Goal: Task Accomplishment & Management: Manage account settings

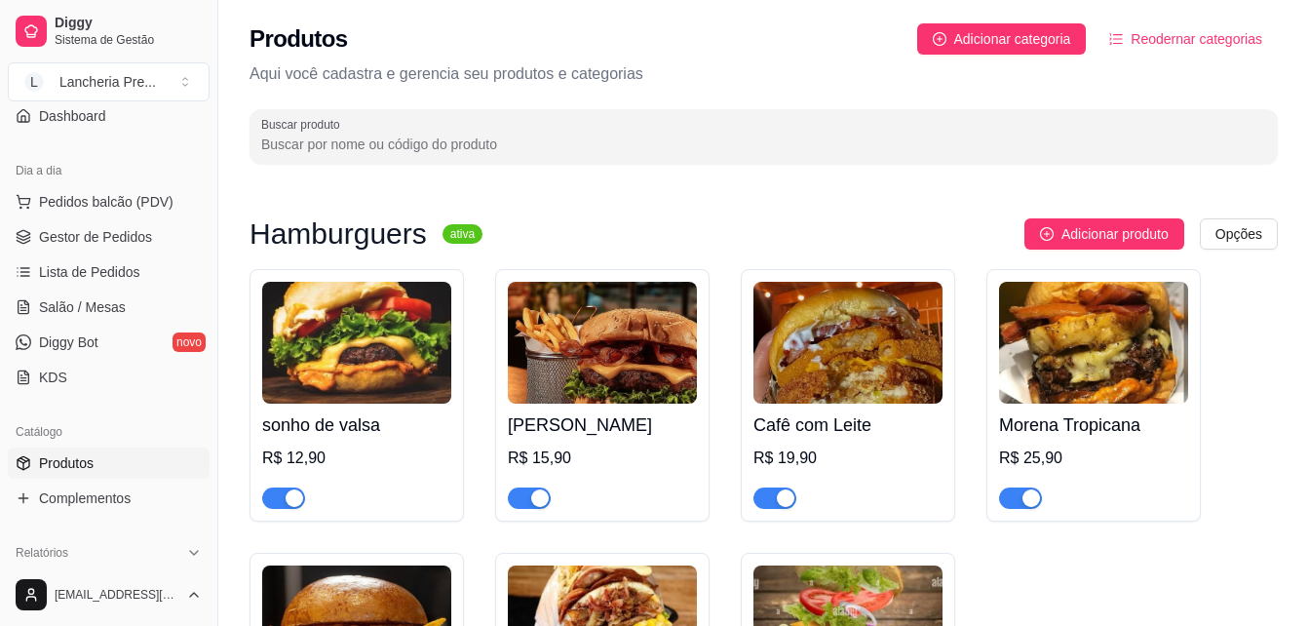
scroll to position [273, 0]
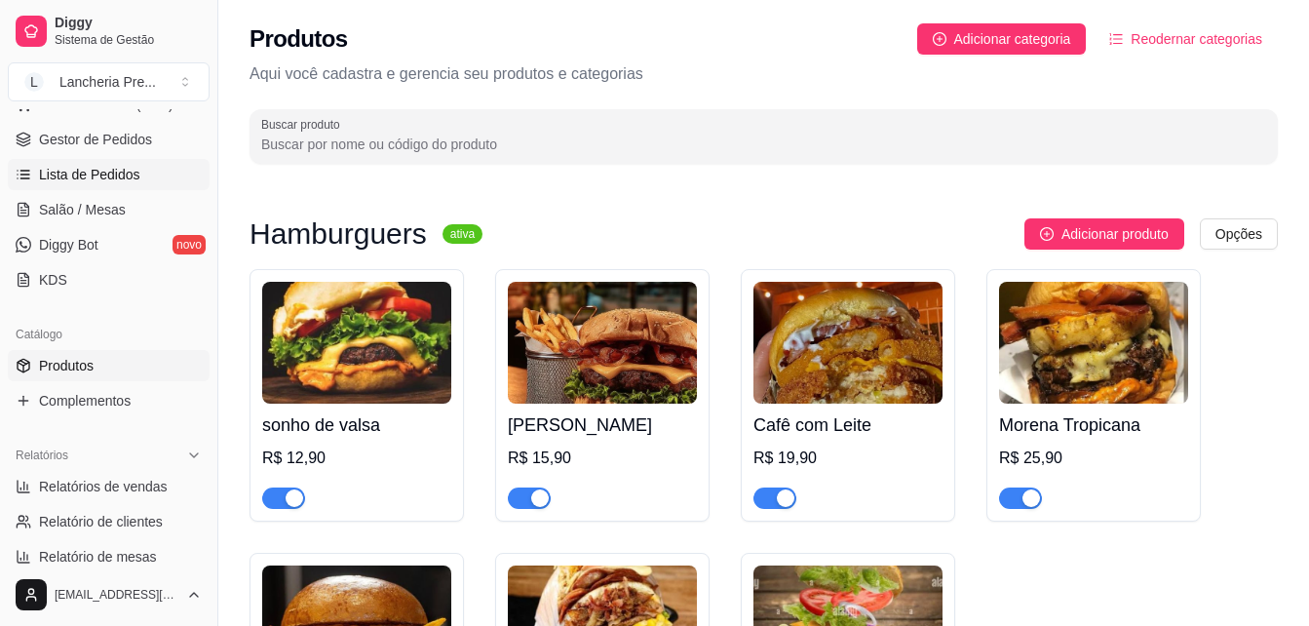
click at [147, 183] on link "Lista de Pedidos" at bounding box center [109, 174] width 202 height 31
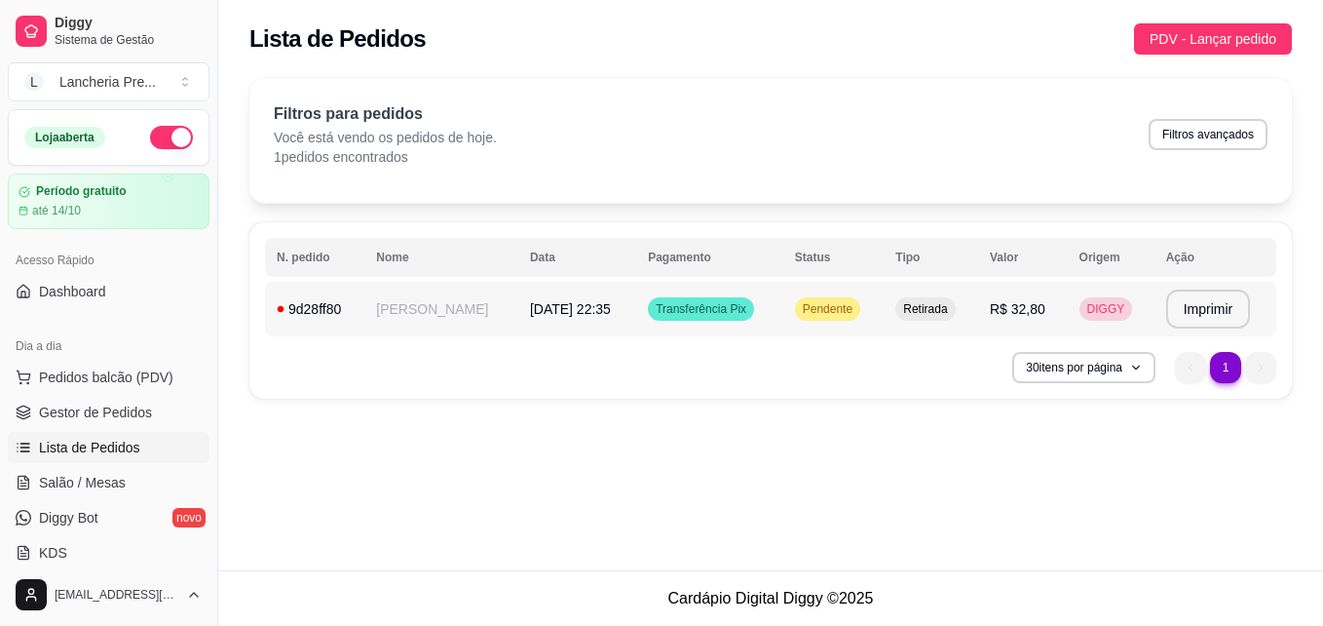
click at [783, 304] on td "Pendente" at bounding box center [833, 309] width 101 height 55
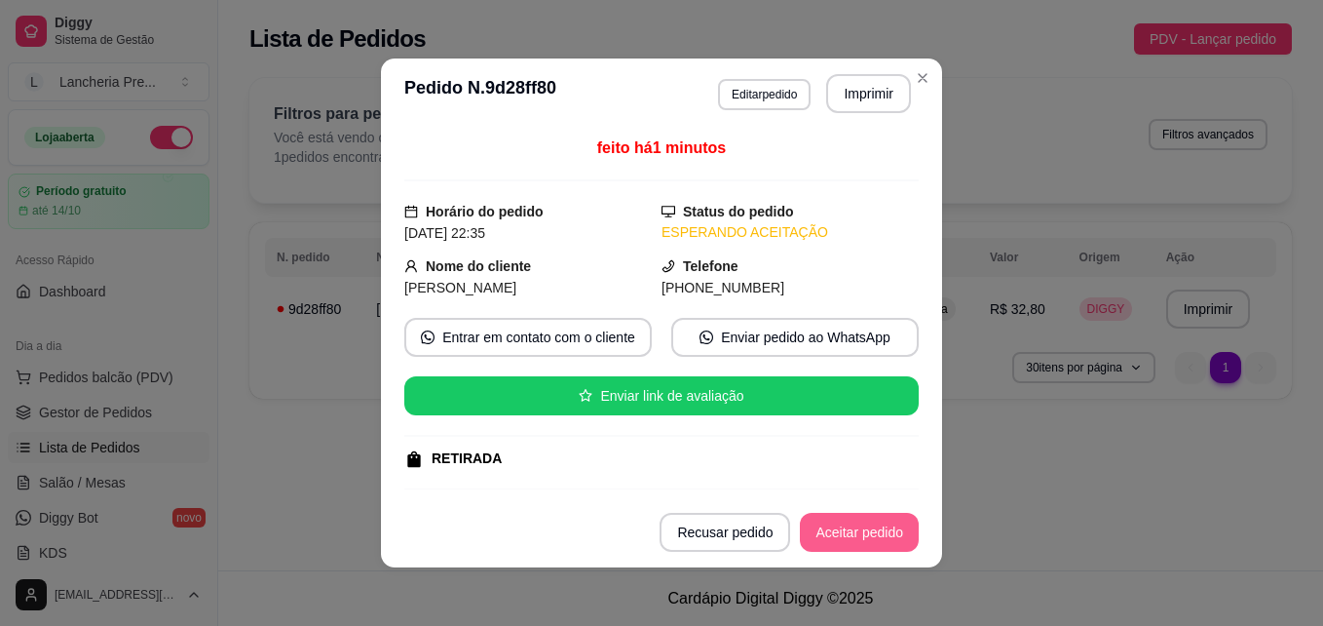
click at [838, 527] on button "Aceitar pedido" at bounding box center [859, 532] width 119 height 39
click at [838, 527] on button "Mover para preparo" at bounding box center [843, 533] width 146 height 38
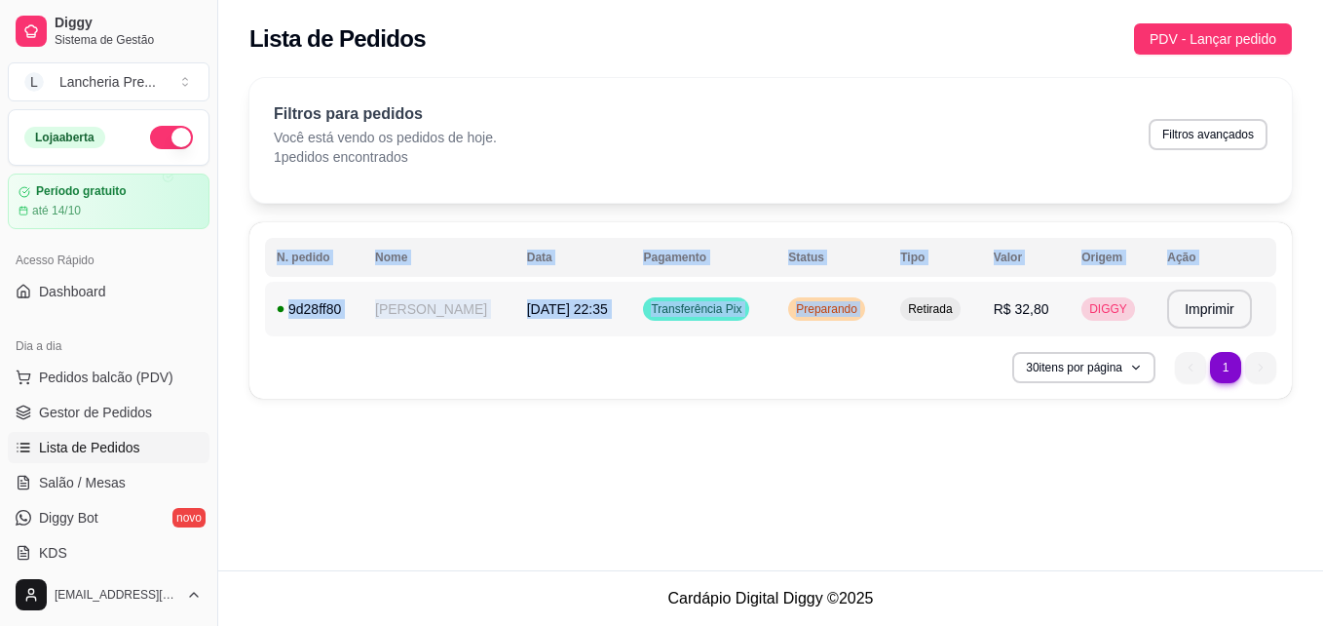
click at [937, 326] on div "**********" at bounding box center [770, 244] width 1105 height 356
click at [850, 319] on td "Preparando" at bounding box center [833, 309] width 112 height 55
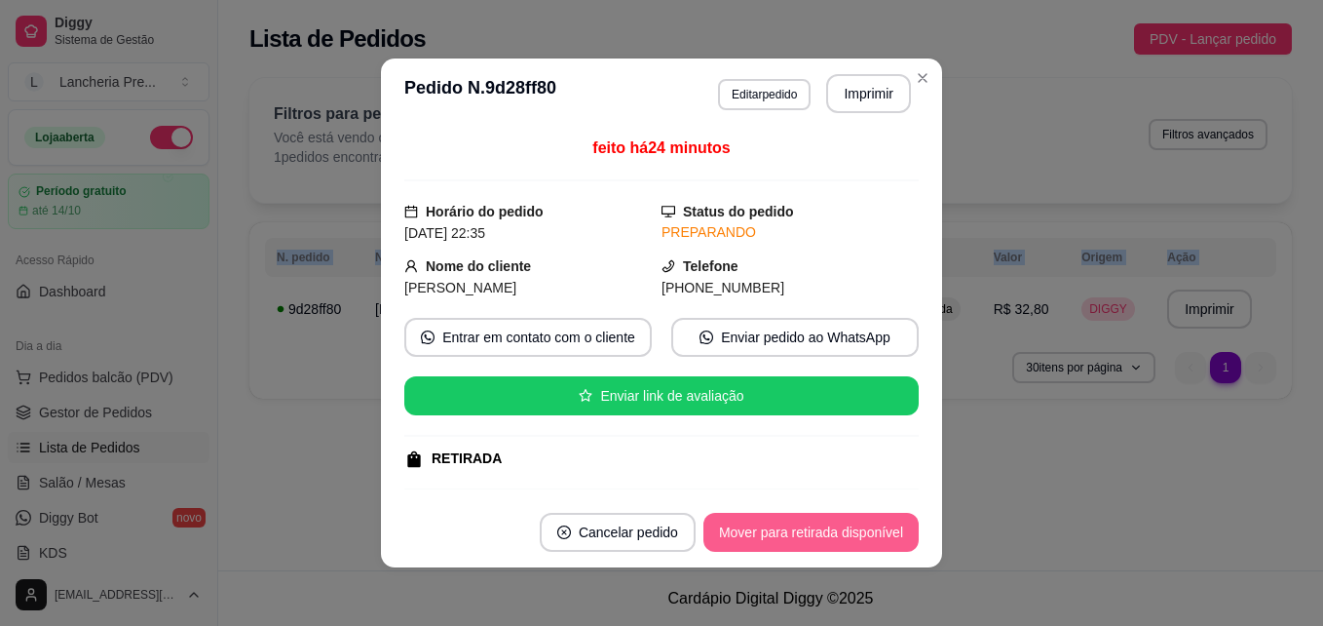
click at [803, 538] on button "Mover para retirada disponível" at bounding box center [811, 532] width 215 height 39
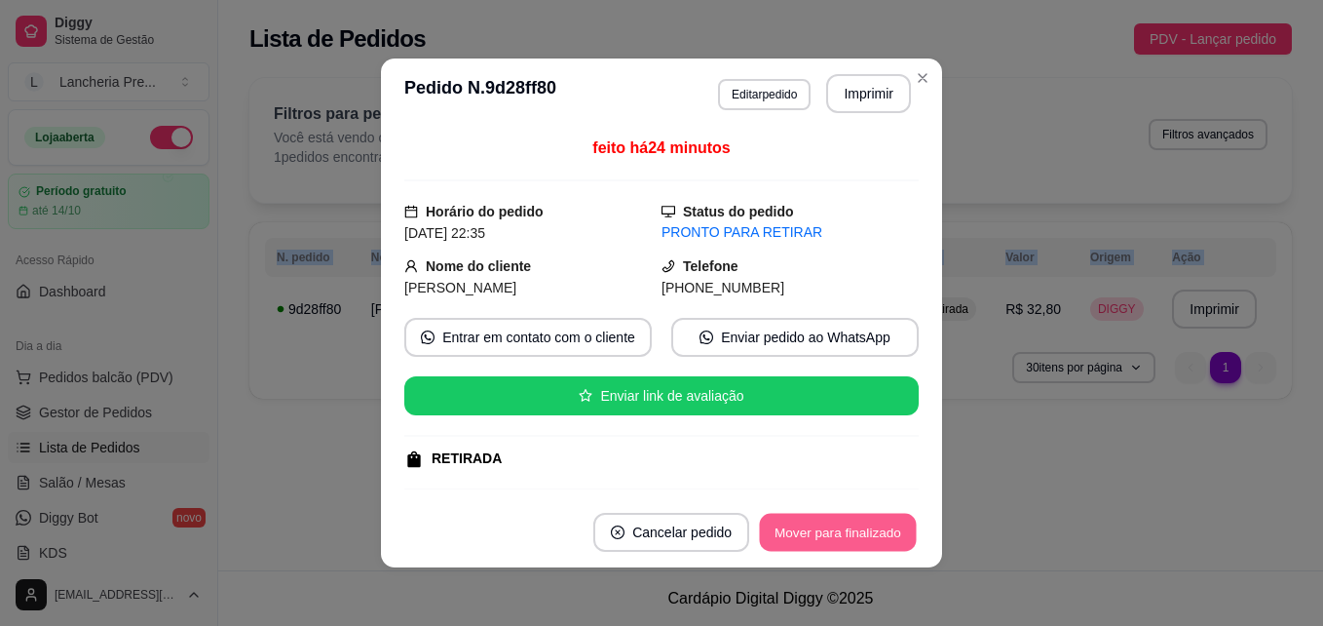
click at [803, 538] on button "Mover para finalizado" at bounding box center [838, 533] width 157 height 38
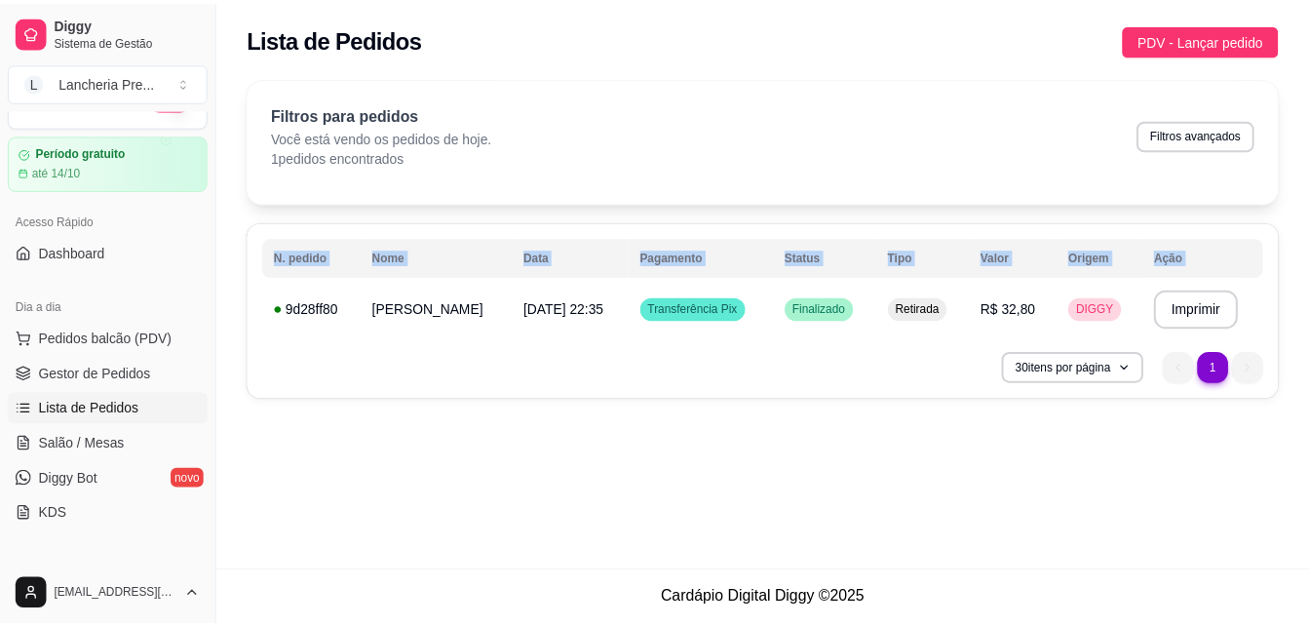
scroll to position [195, 0]
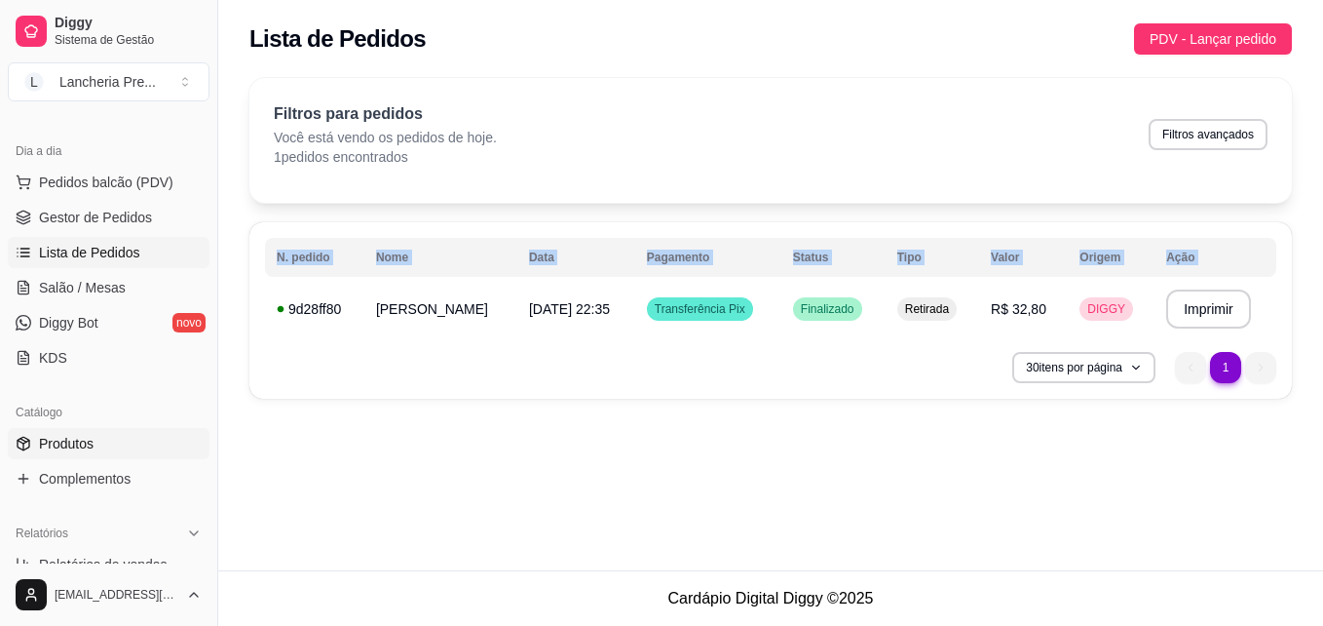
click at [116, 435] on link "Produtos" at bounding box center [109, 443] width 202 height 31
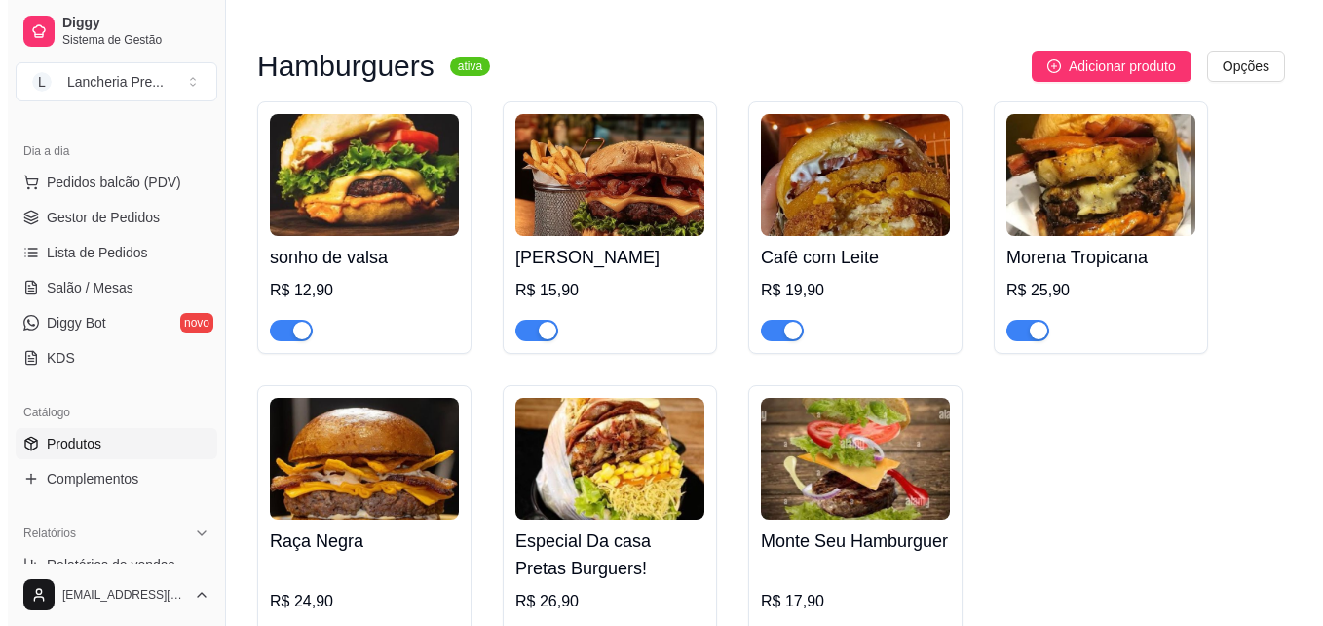
scroll to position [170, 0]
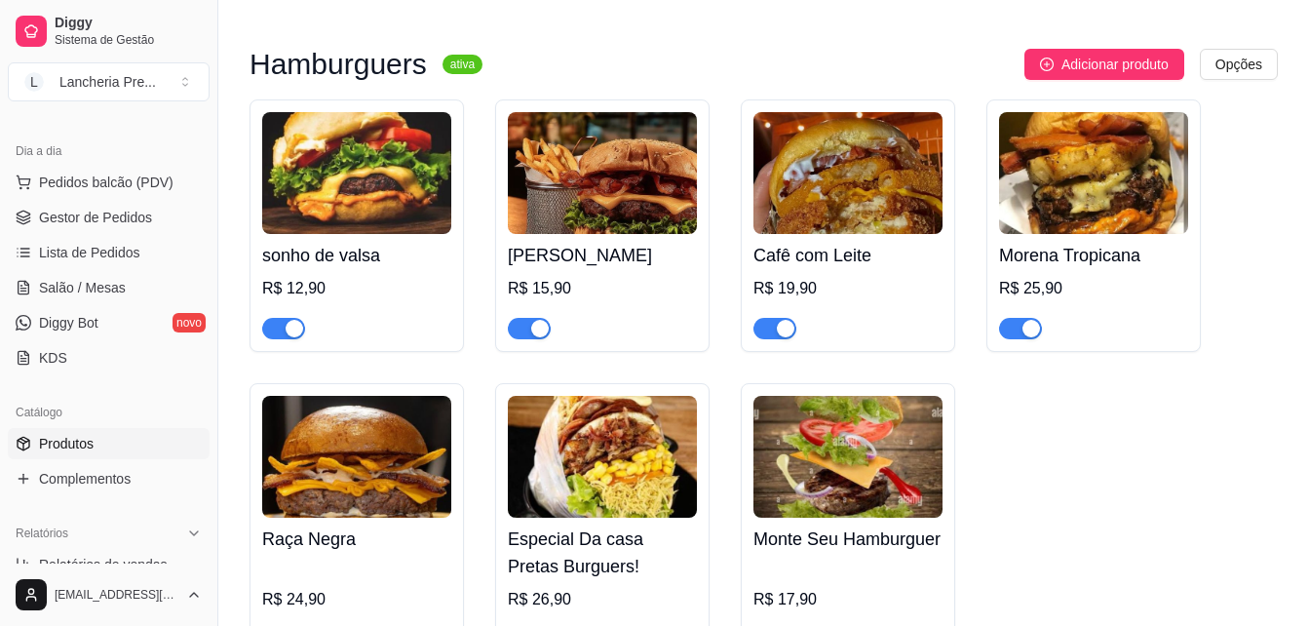
click at [630, 194] on img at bounding box center [602, 173] width 189 height 122
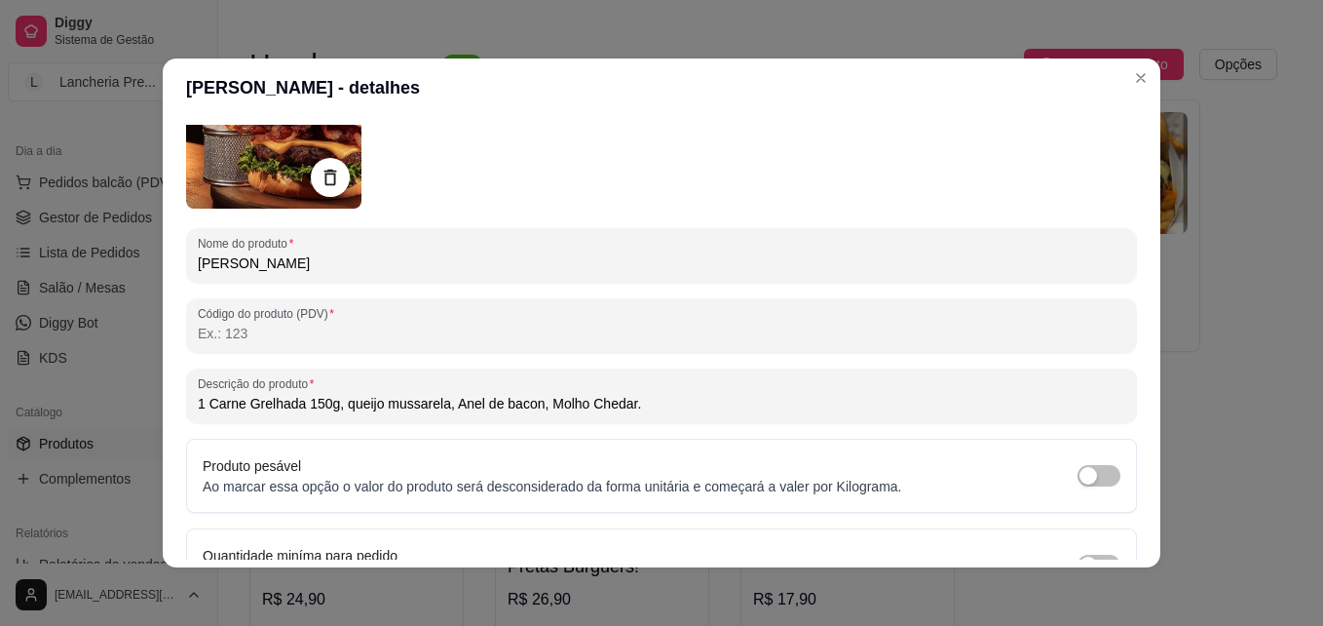
scroll to position [234, 0]
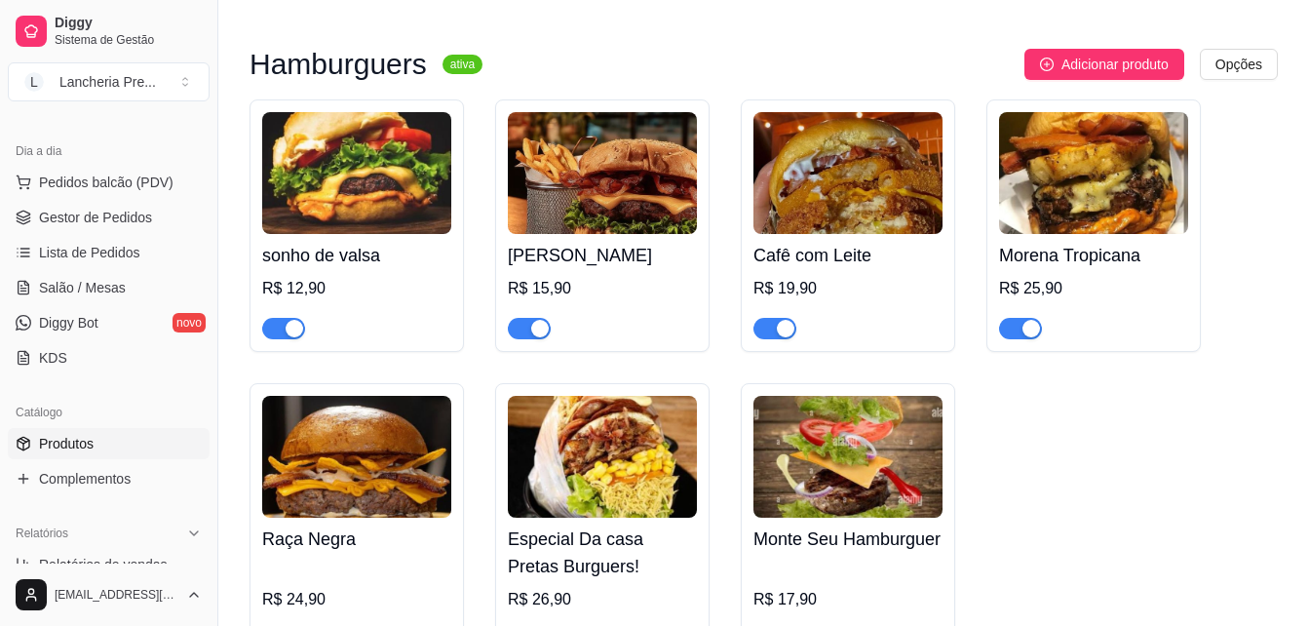
click at [630, 248] on h4 "[PERSON_NAME]" at bounding box center [602, 255] width 189 height 27
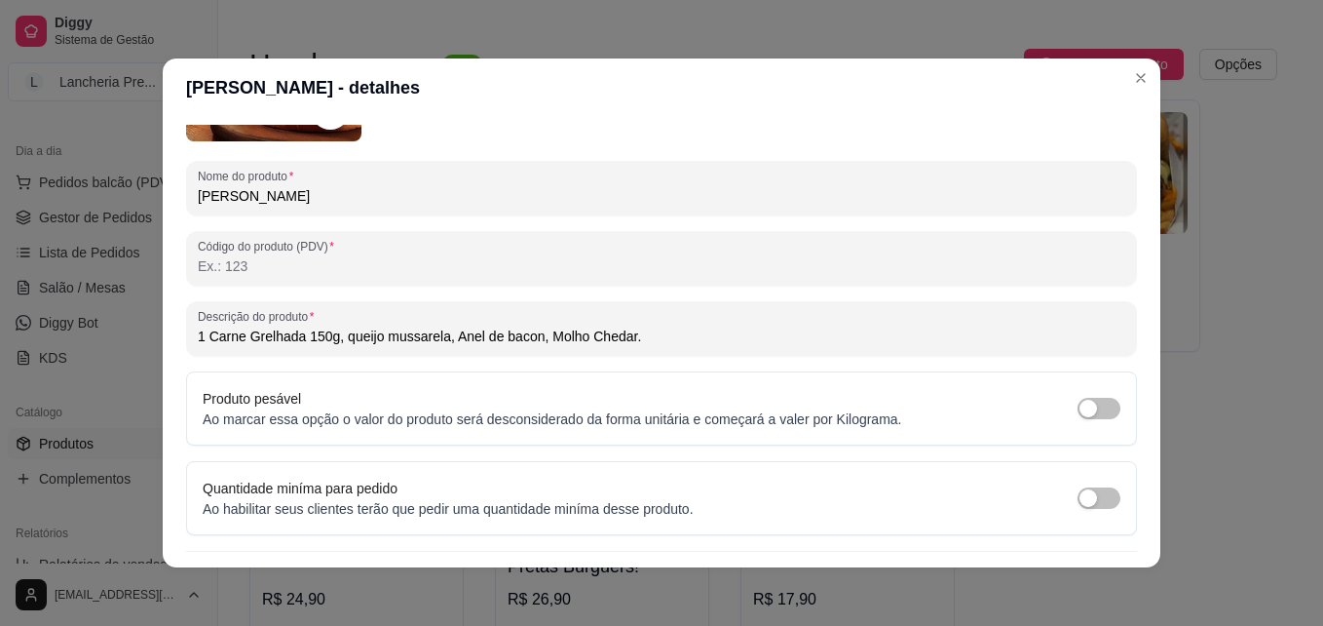
scroll to position [273, 0]
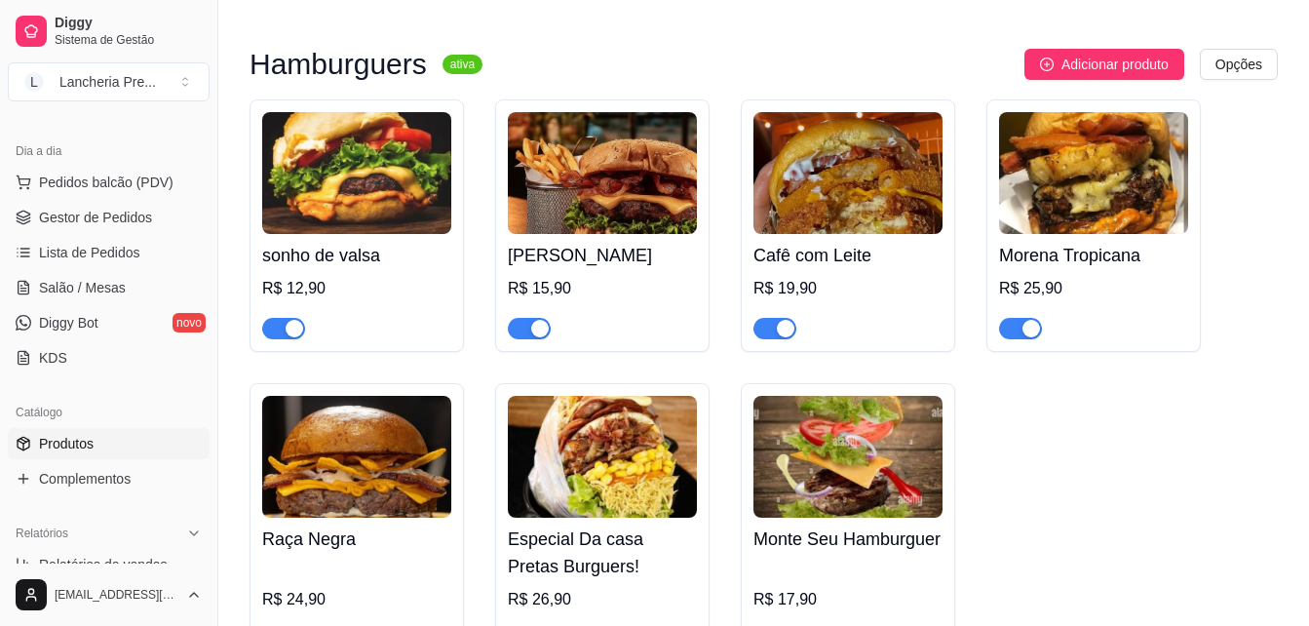
click at [377, 260] on h4 "sonho de valsa" at bounding box center [356, 255] width 189 height 27
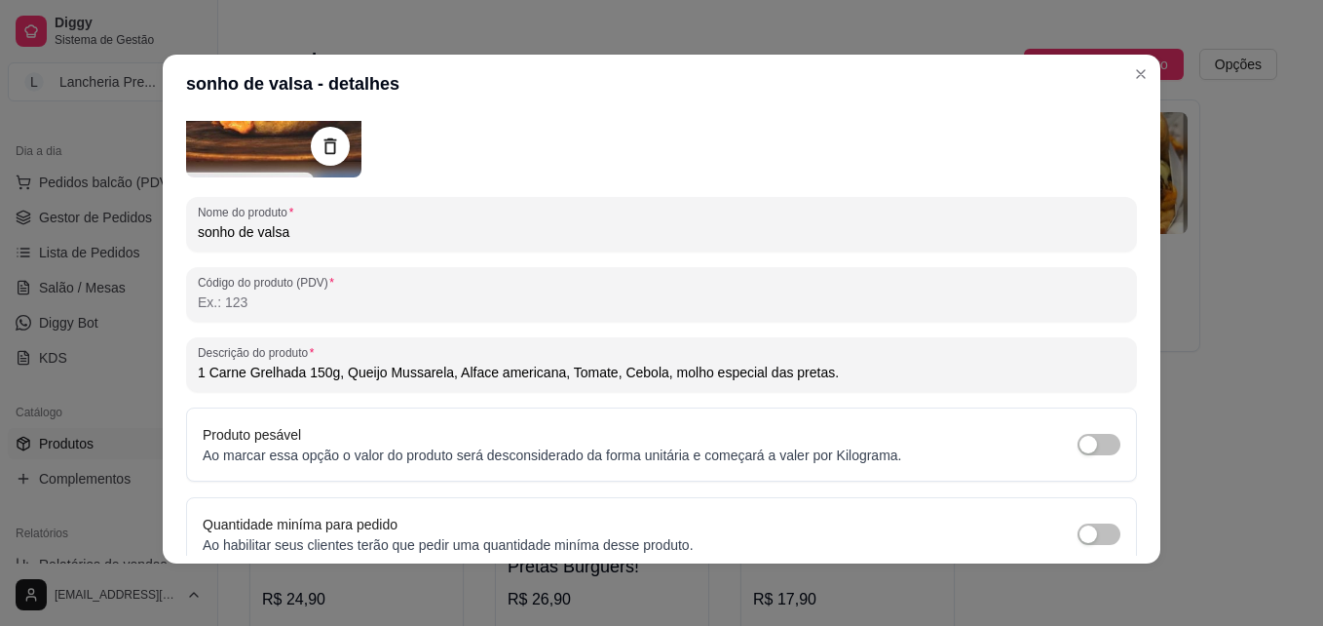
scroll to position [195, 0]
